Goal: Task Accomplishment & Management: Complete application form

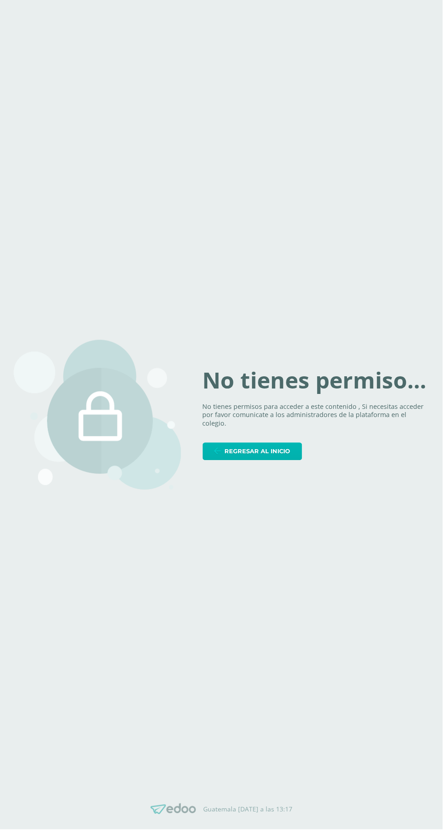
click at [278, 460] on span "Regresar al inicio" at bounding box center [258, 451] width 66 height 17
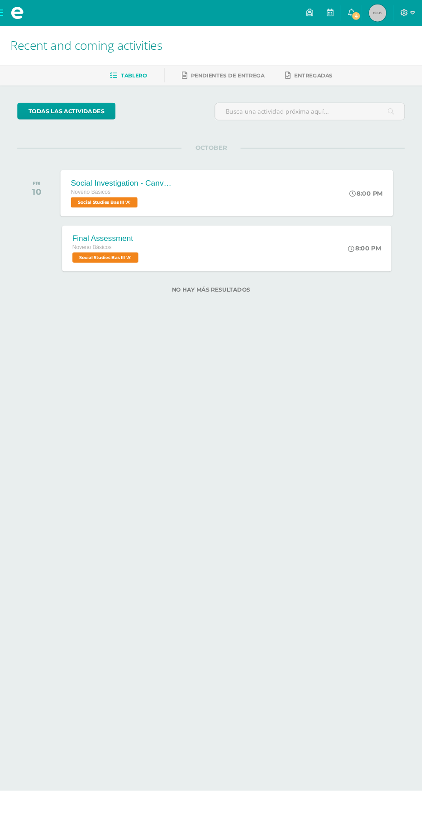
click at [237, 192] on div "Social Investigation - Canva Presentation Noveno Básicos Social Studies Bas III…" at bounding box center [238, 202] width 350 height 48
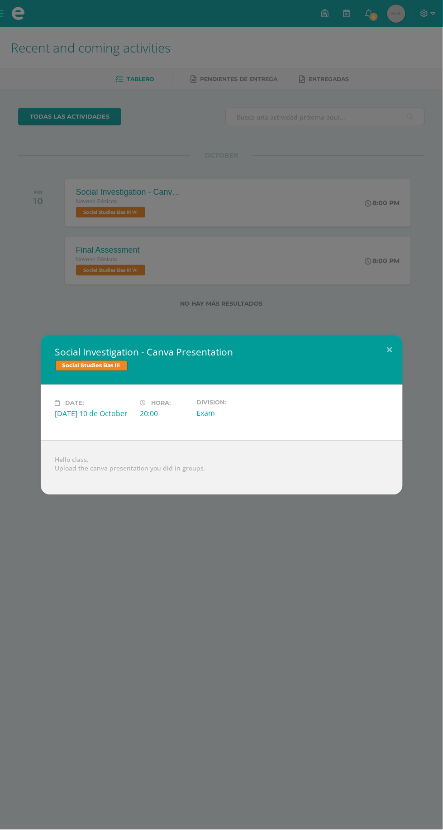
click at [283, 185] on div "Social Investigation - Canva Presentation Social Studies Bas III Date: Friday 1…" at bounding box center [221, 415] width 443 height 830
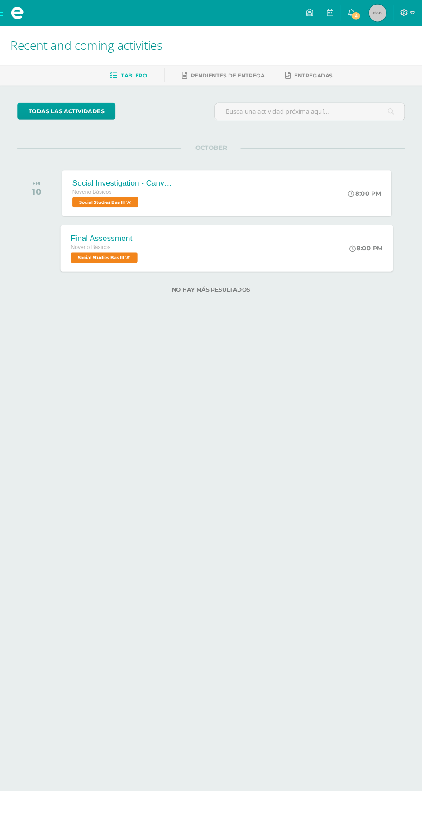
click at [263, 259] on div "Final Assessment Noveno Básicos Social Studies Bas III 'A' 8:00 PM Final Assess…" at bounding box center [238, 260] width 350 height 48
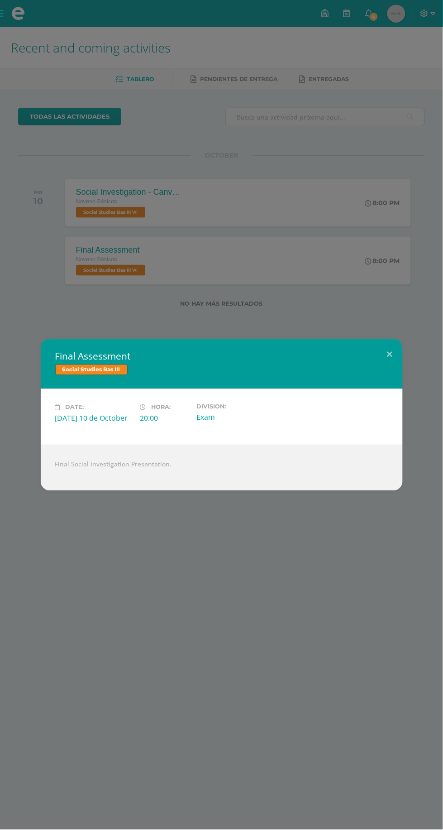
click at [279, 153] on div "Final Assessment Social Studies Bas III Date: Friday 10 de October Hora: 20:00 …" at bounding box center [221, 415] width 443 height 830
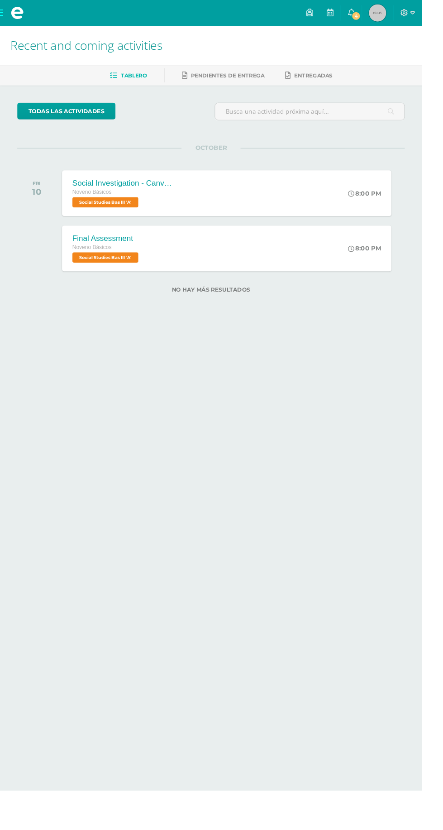
click at [11, 17] on span at bounding box center [18, 14] width 14 height 14
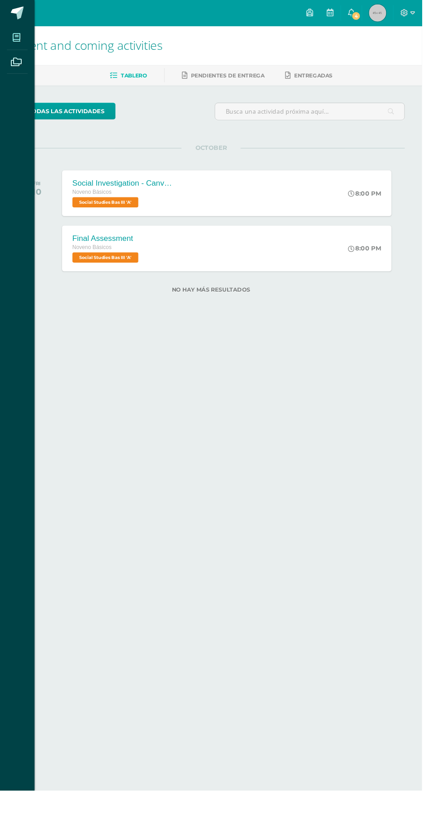
click at [18, 40] on icon at bounding box center [17, 39] width 8 height 9
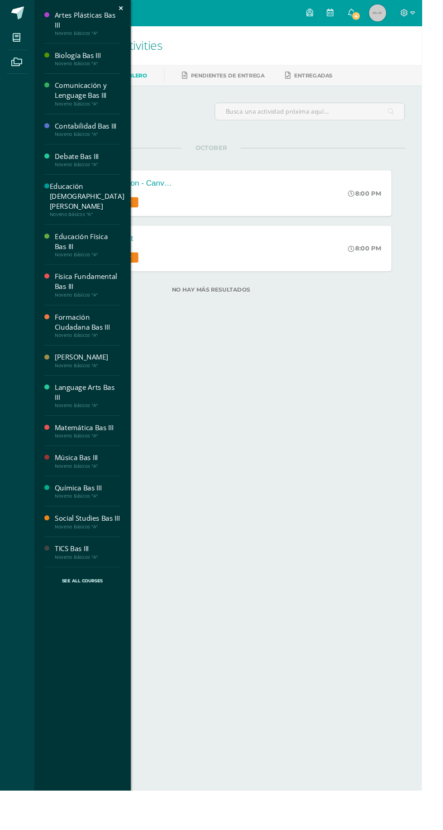
click at [101, 35] on div "Noveno Básicos "A"" at bounding box center [92, 35] width 69 height 6
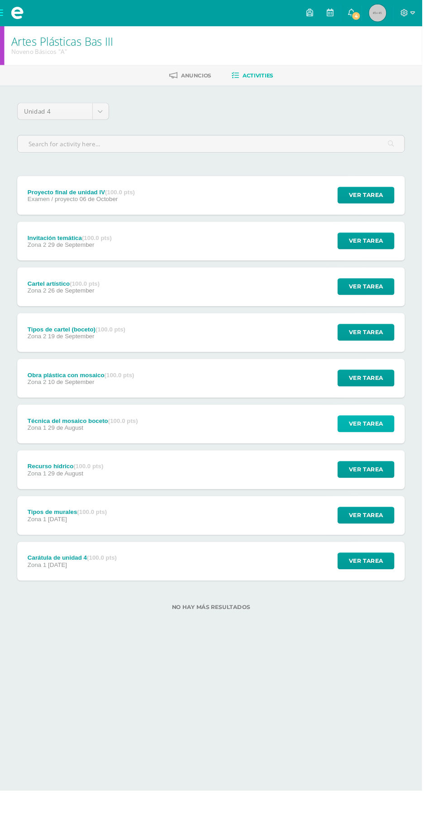
click at [373, 449] on span "Ver tarea" at bounding box center [384, 444] width 36 height 17
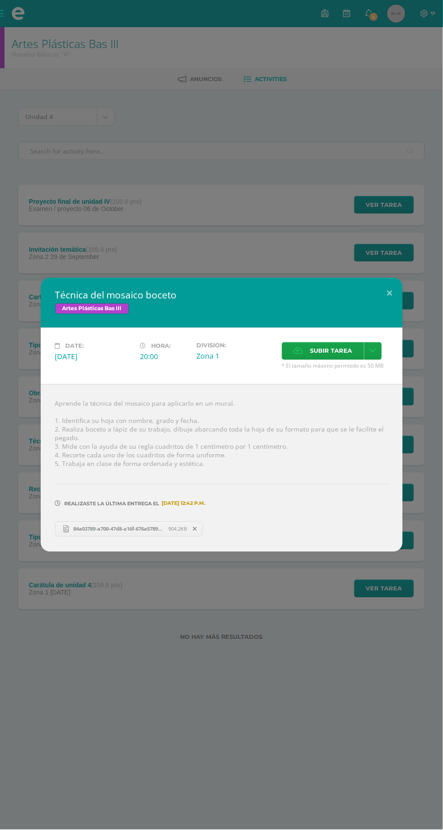
click at [360, 222] on div "Técnica del mosaico boceto Artes Plásticas Bas III Date: [DATE] Hora: 20:00 Div…" at bounding box center [221, 415] width 443 height 830
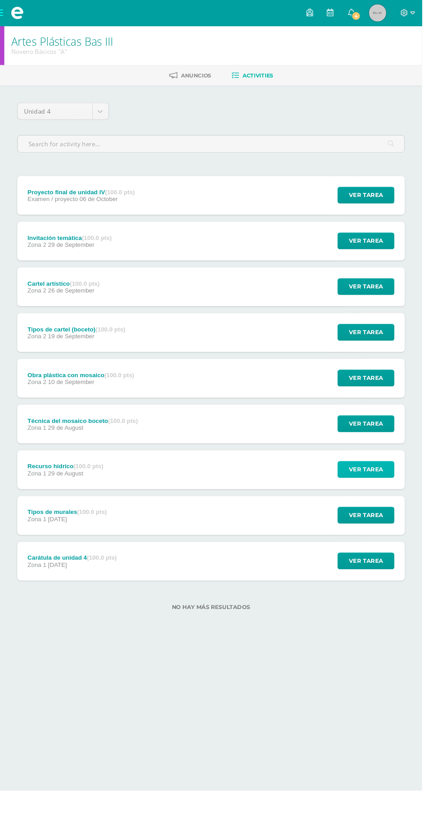
click at [386, 492] on span "Ver tarea" at bounding box center [384, 492] width 36 height 17
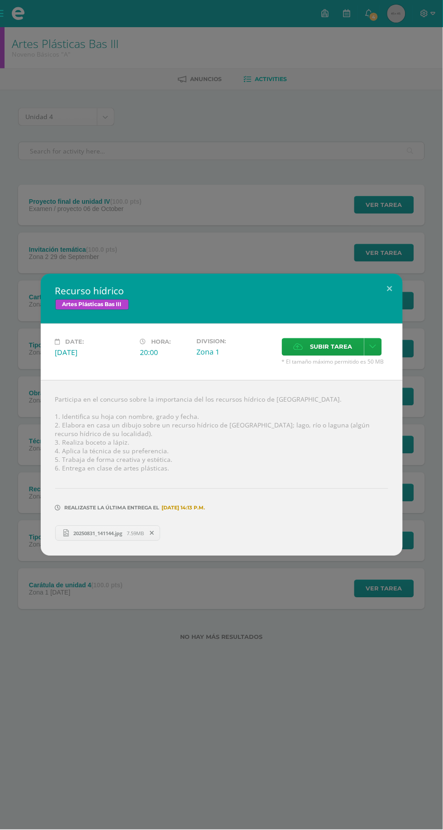
click at [385, 200] on div "Recurso hídrico Artes Plásticas Bas III Date: [DATE] Hora: 20:00 Division: Subi…" at bounding box center [221, 415] width 443 height 830
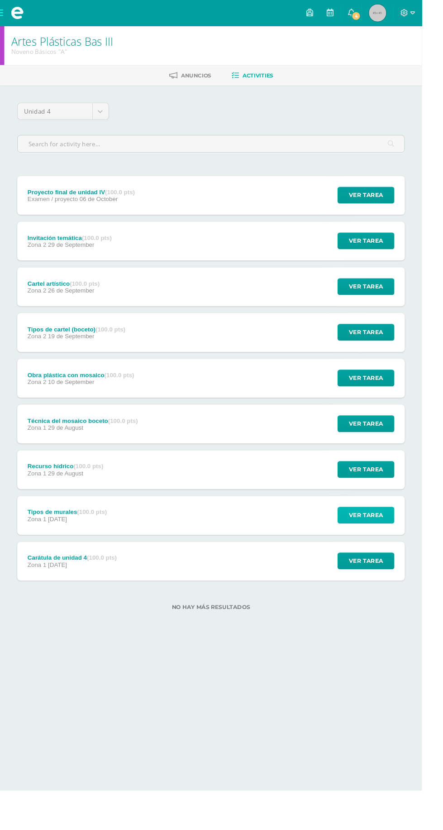
click at [394, 542] on span "Ver tarea" at bounding box center [384, 540] width 36 height 17
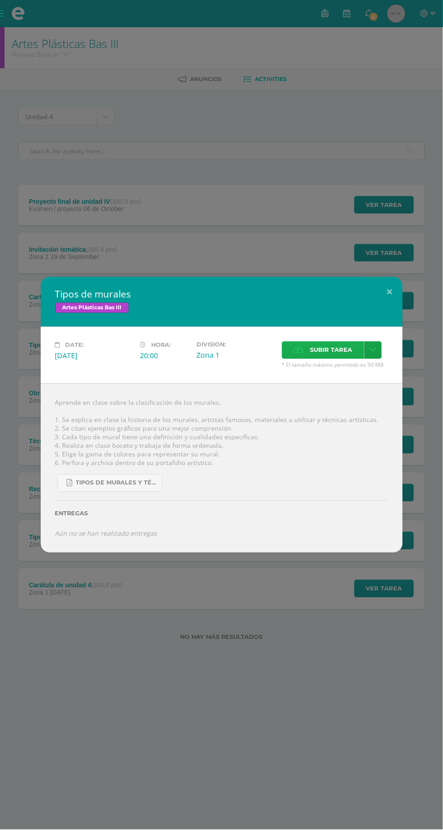
click at [323, 355] on span "Subir tarea" at bounding box center [332, 350] width 42 height 17
click at [0, 0] on input "Subir tarea" at bounding box center [0, 0] width 0 height 0
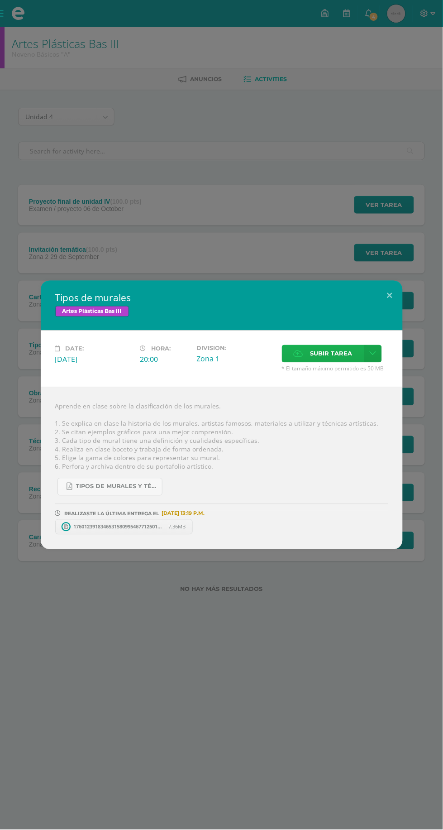
click at [338, 356] on span "Subir tarea" at bounding box center [332, 353] width 42 height 17
click at [0, 0] on input "Subir tarea" at bounding box center [0, 0] width 0 height 0
click at [390, 296] on button at bounding box center [390, 296] width 26 height 31
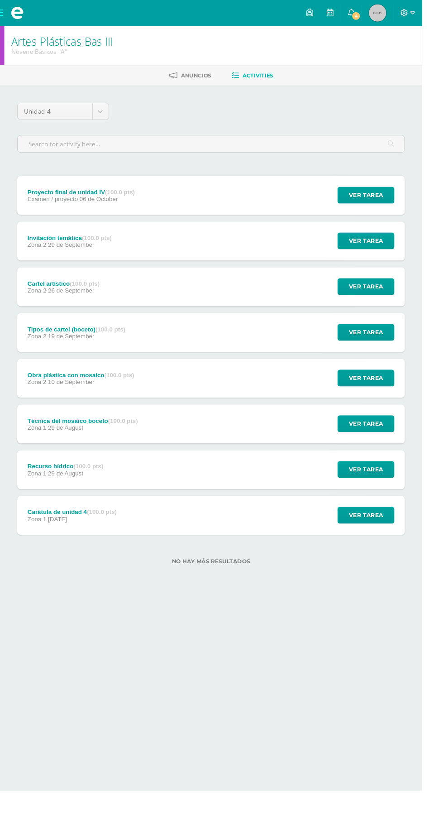
click at [290, 558] on div "Carátula de unidad 4 (100.0 pts) Zona 1 [DATE] Ver tarea Carátula de unidad 4 A…" at bounding box center [221, 541] width 407 height 41
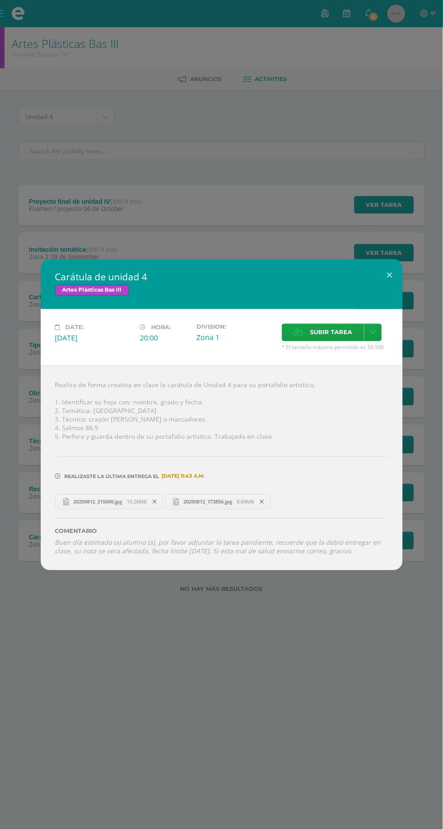
click at [314, 672] on div "Carátula de unidad 4 Artes Plásticas Bas III Date: [DATE] Hora: 20:00 Division:…" at bounding box center [221, 415] width 443 height 830
